Goal: Task Accomplishment & Management: Use online tool/utility

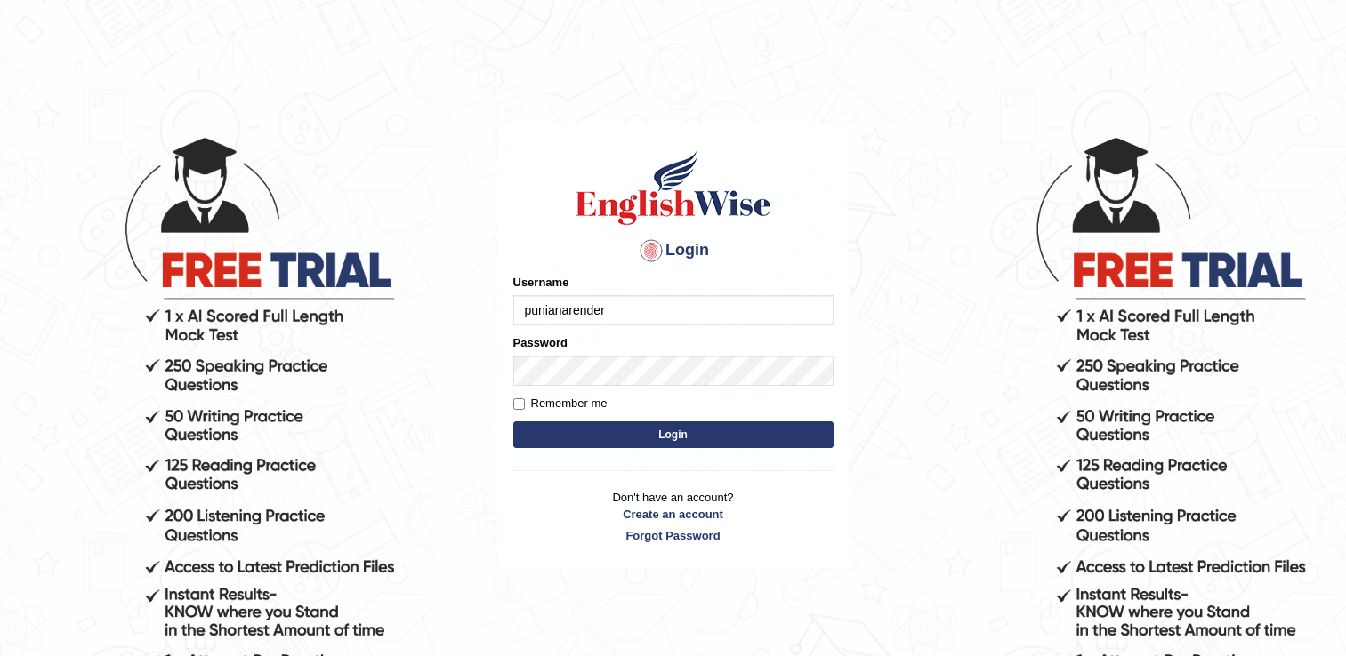
click at [671, 438] on button "Login" at bounding box center [673, 435] width 320 height 27
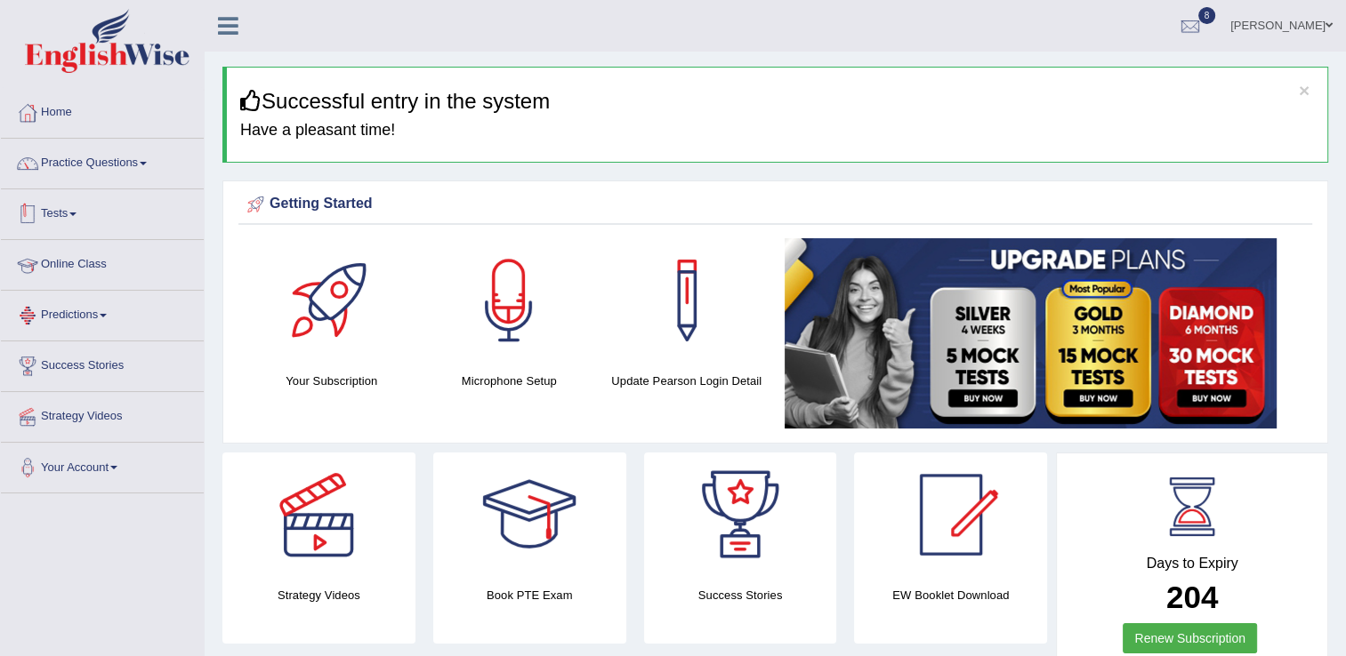
click at [112, 261] on link "Online Class" at bounding box center [102, 262] width 203 height 44
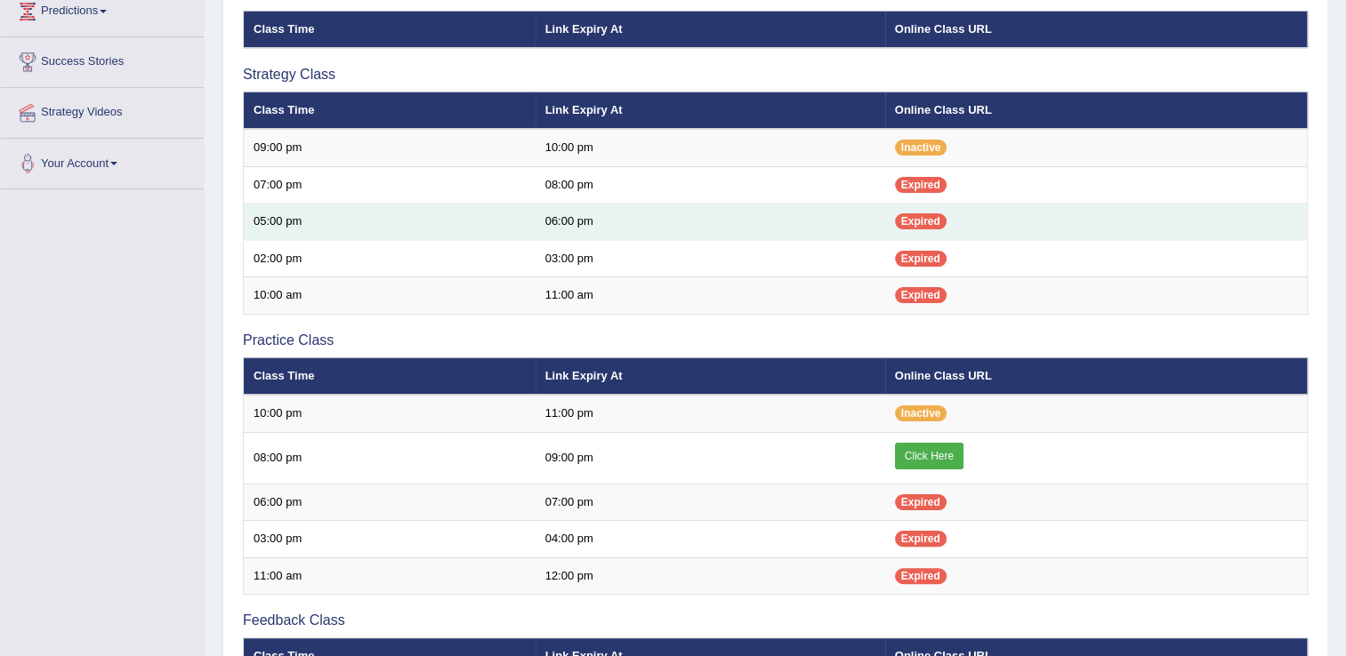
scroll to position [320, 0]
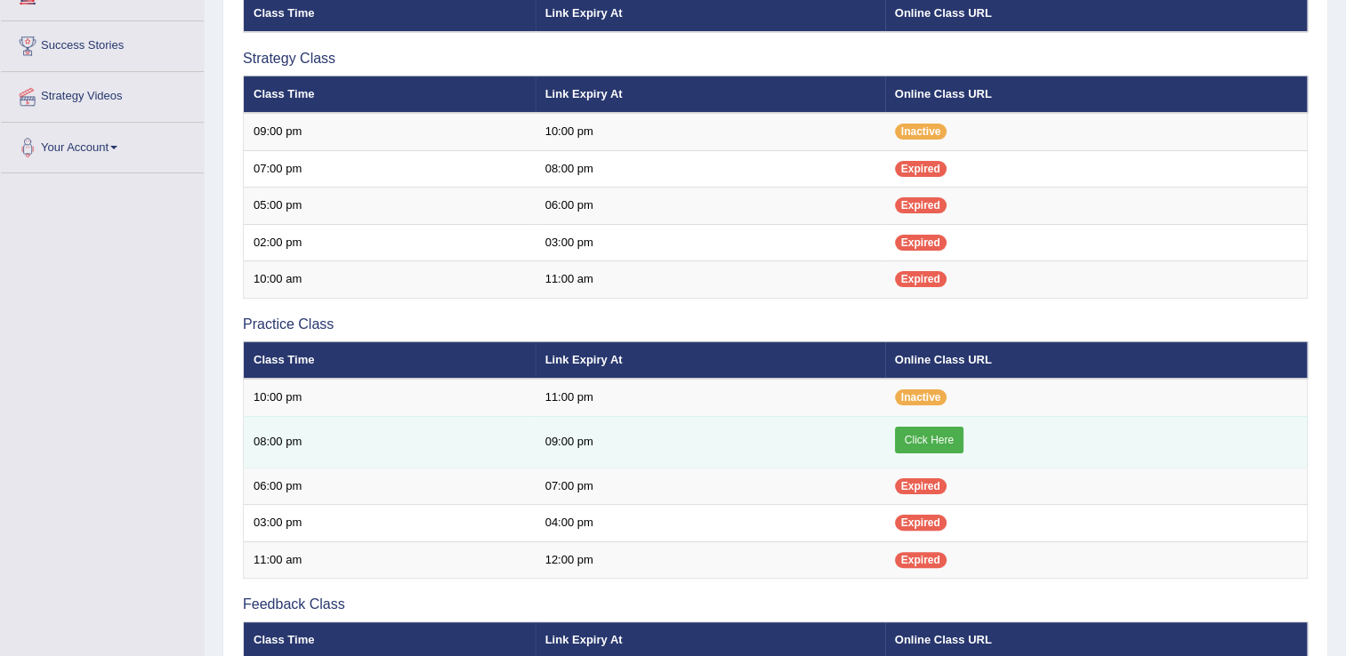
click at [905, 443] on link "Click Here" at bounding box center [929, 440] width 68 height 27
click at [924, 438] on link "Click Here" at bounding box center [929, 440] width 68 height 27
